Goal: Transaction & Acquisition: Subscribe to service/newsletter

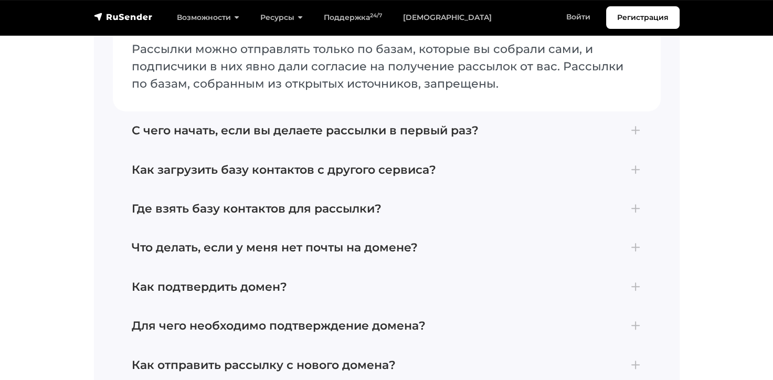
scroll to position [4458, 0]
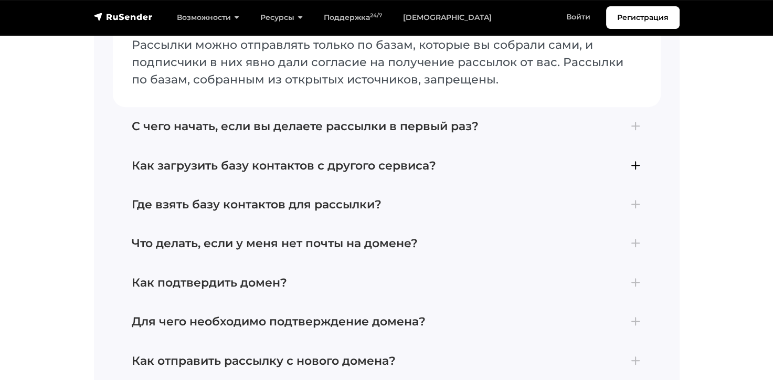
click at [349, 169] on h4 "Как загрузить базу контактов с другого сервиса?" at bounding box center [387, 166] width 510 height 14
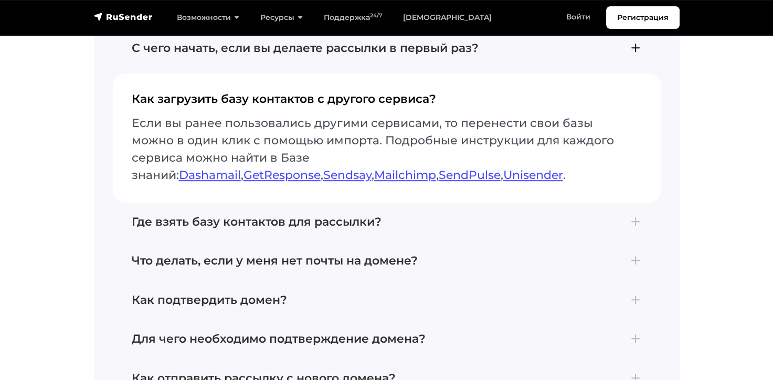
click at [290, 58] on button "С чего начать, если вы делаете рассылки в первый раз? Для отправки первой рассы…" at bounding box center [387, 48] width 548 height 39
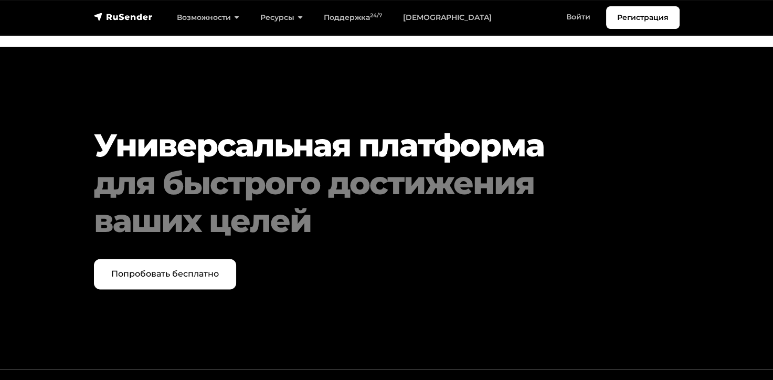
scroll to position [5360, 0]
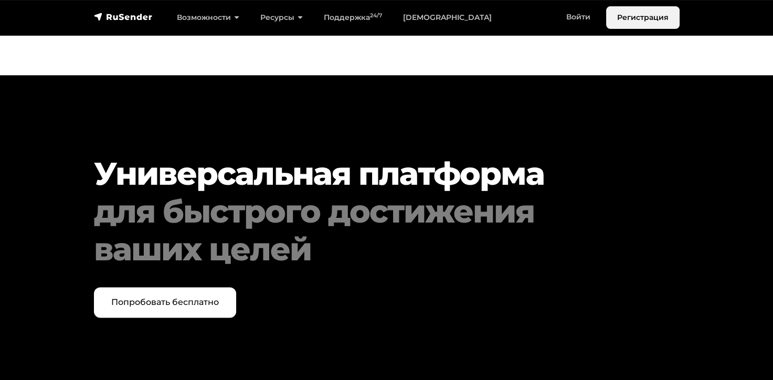
click at [643, 15] on link "Регистрация" at bounding box center [642, 17] width 73 height 23
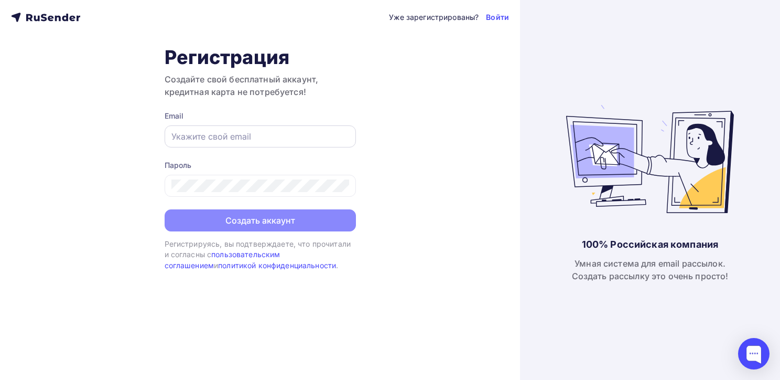
click at [222, 140] on input "text" at bounding box center [261, 136] width 178 height 13
type input "yershowpro@gmail.com"
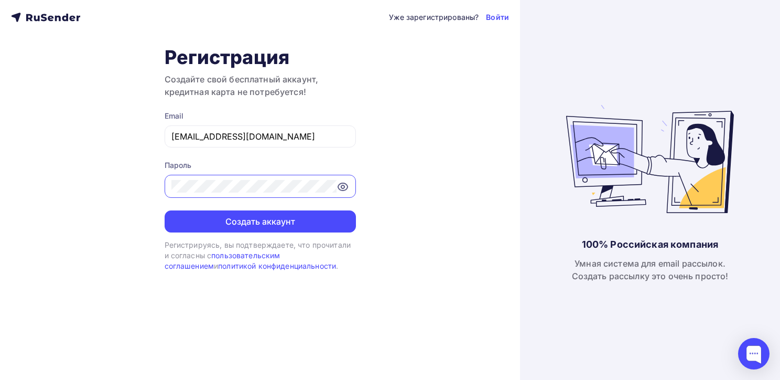
click at [439, 215] on div "Уже зарегистрированы? Войти Регистрация Создайте свой бесплатный аккаунт, креди…" at bounding box center [260, 190] width 520 height 380
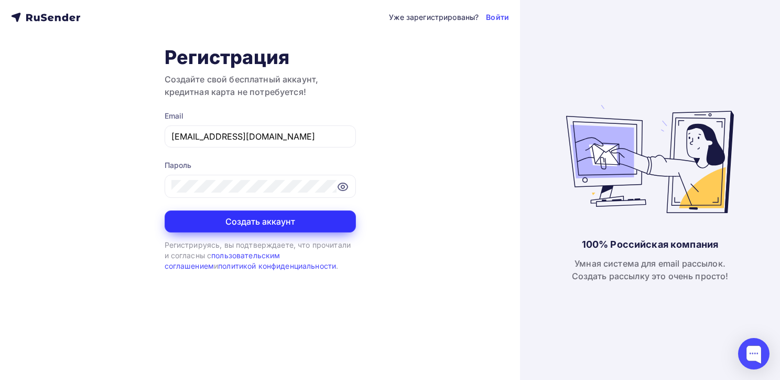
click at [318, 222] on button "Создать аккаунт" at bounding box center [260, 221] width 191 height 22
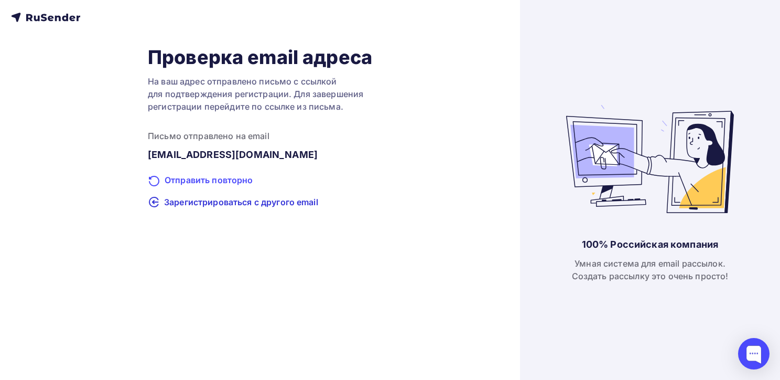
click at [174, 176] on div "Отправить повторно" at bounding box center [260, 181] width 224 height 14
